Goal: Information Seeking & Learning: Learn about a topic

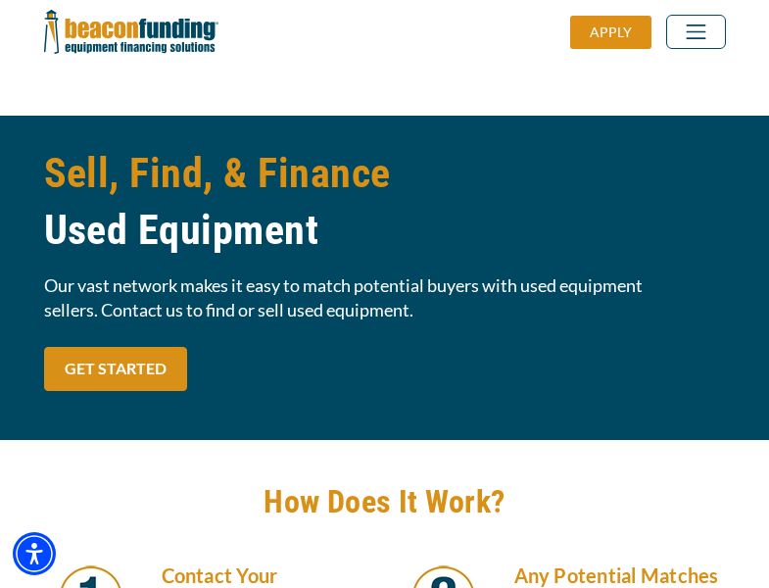
scroll to position [1664, 0]
